Goal: Information Seeking & Learning: Learn about a topic

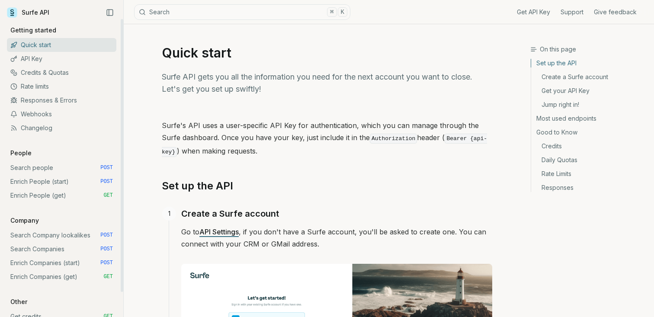
click at [49, 89] on link "Rate limits" at bounding box center [61, 87] width 109 height 14
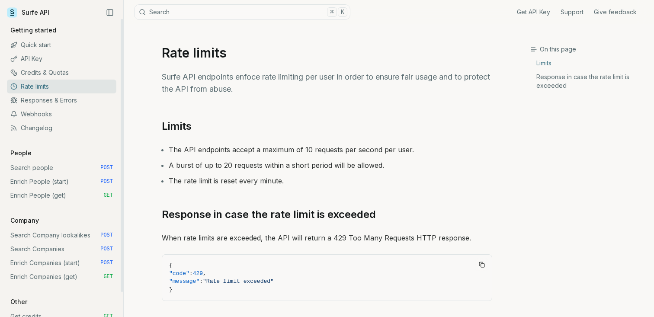
click at [69, 102] on link "Responses & Errors" at bounding box center [61, 100] width 109 height 14
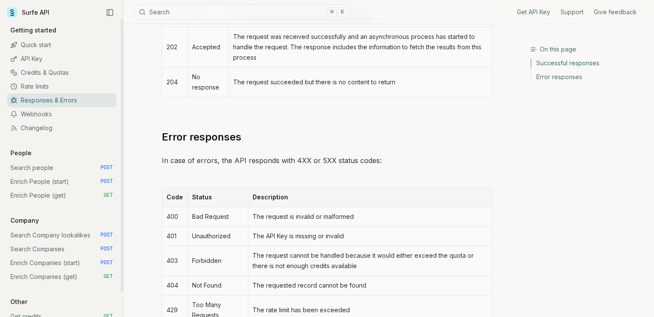
click at [34, 38] on link "Quick start" at bounding box center [61, 45] width 109 height 14
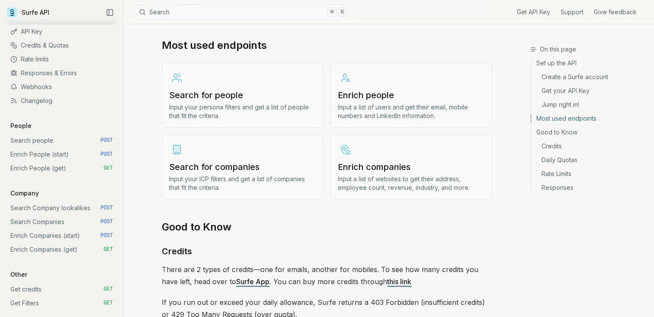
scroll to position [1021, 0]
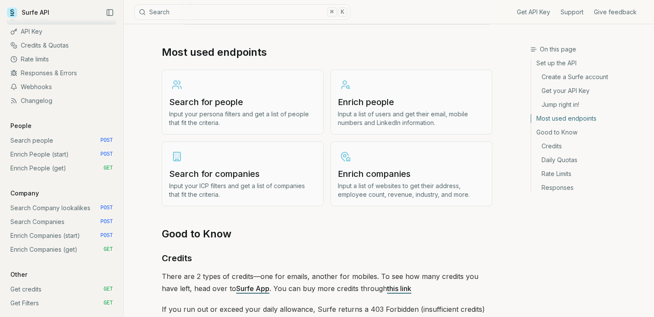
click at [415, 96] on h3 "Enrich people" at bounding box center [411, 102] width 147 height 12
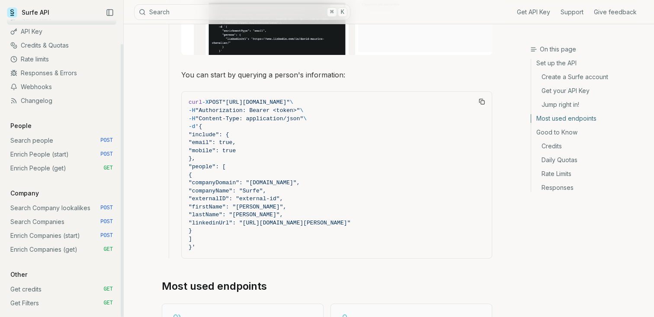
scroll to position [790, 0]
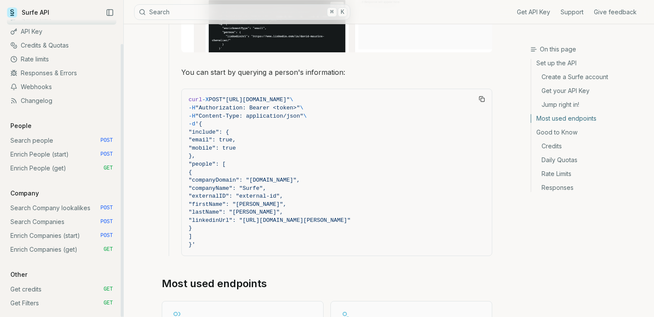
click at [69, 153] on link "Enrich People (start) POST" at bounding box center [61, 154] width 109 height 14
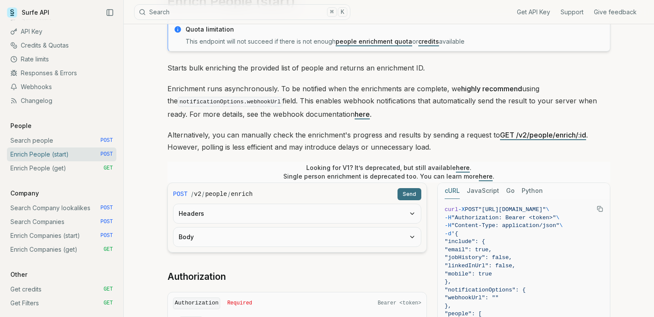
scroll to position [52, 0]
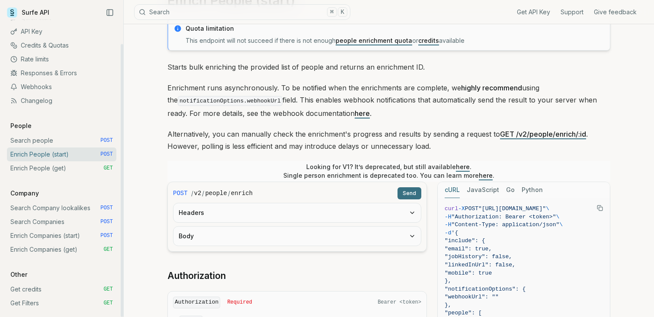
click at [49, 169] on link "Enrich People (get) GET" at bounding box center [61, 168] width 109 height 14
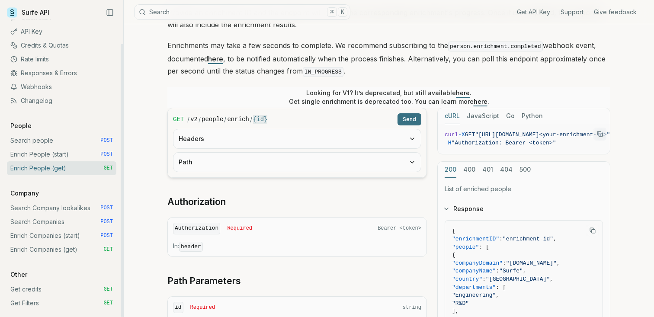
scroll to position [106, 0]
click at [51, 134] on link "Search people POST" at bounding box center [61, 141] width 109 height 14
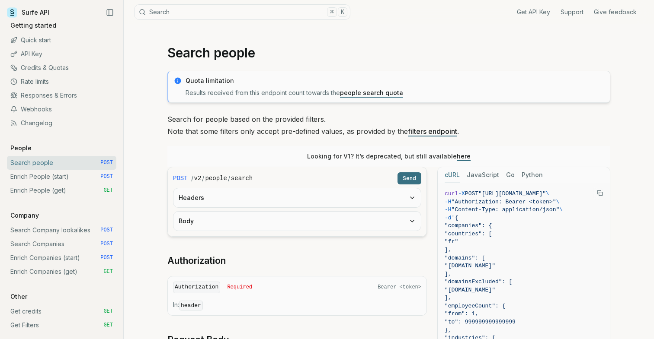
scroll to position [5, 0]
